Goal: Find specific page/section: Find specific page/section

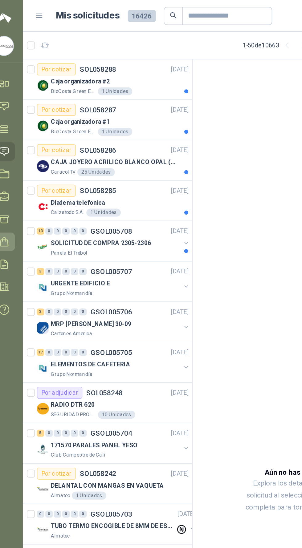
click at [12, 149] on icon at bounding box center [12, 149] width 6 height 6
